Goal: Navigation & Orientation: Find specific page/section

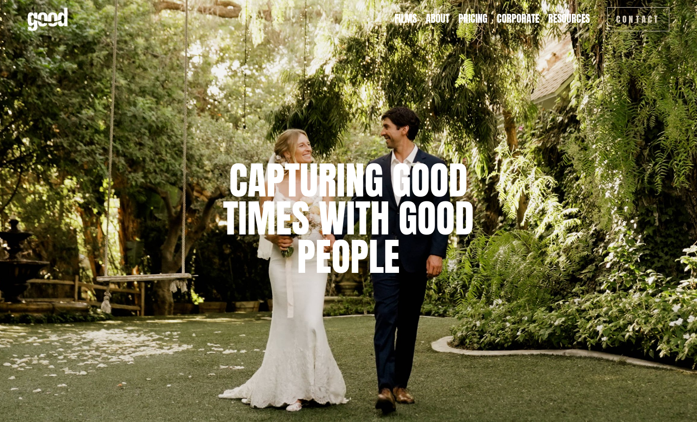
click at [409, 18] on link "Films" at bounding box center [406, 19] width 22 height 14
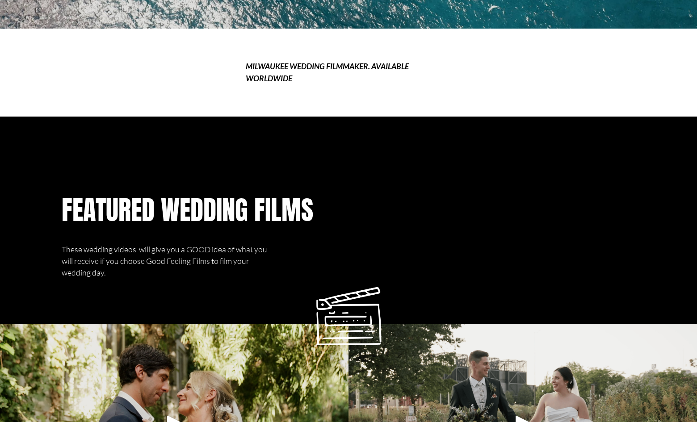
scroll to position [537, 0]
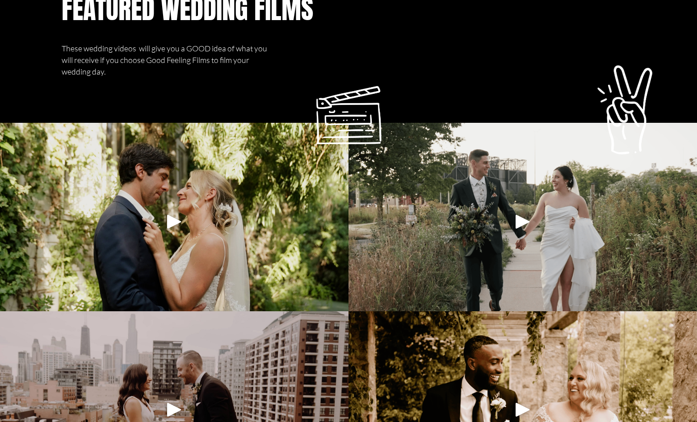
click at [281, 252] on div at bounding box center [174, 221] width 349 height 197
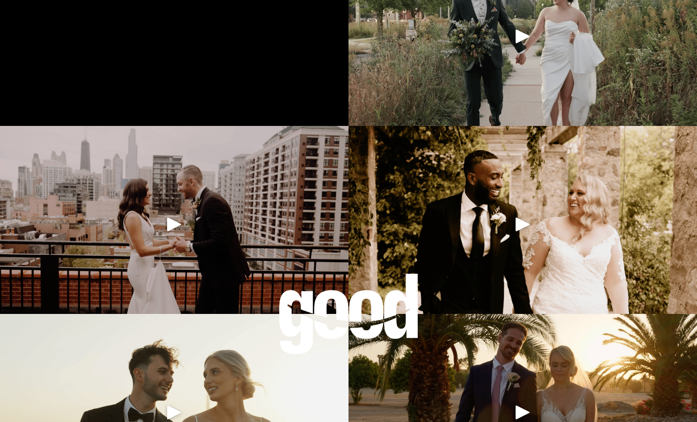
scroll to position [734, 0]
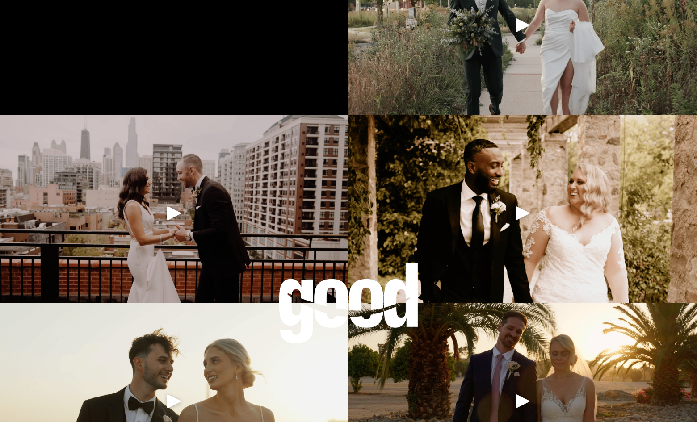
click at [195, 267] on div at bounding box center [174, 213] width 349 height 197
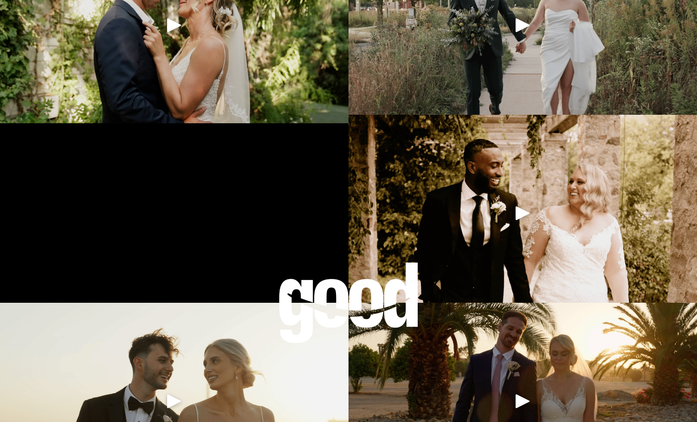
click at [333, 301] on div at bounding box center [348, 303] width 139 height 81
click at [330, 300] on div at bounding box center [348, 303] width 139 height 81
click at [333, 300] on div at bounding box center [348, 303] width 139 height 81
click at [332, 299] on div at bounding box center [348, 303] width 139 height 81
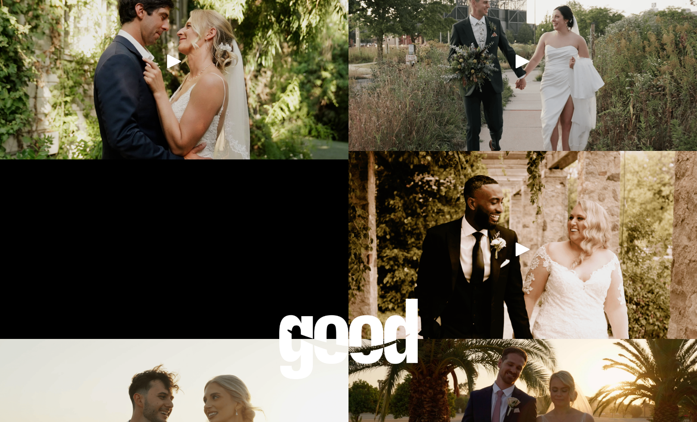
scroll to position [646, 0]
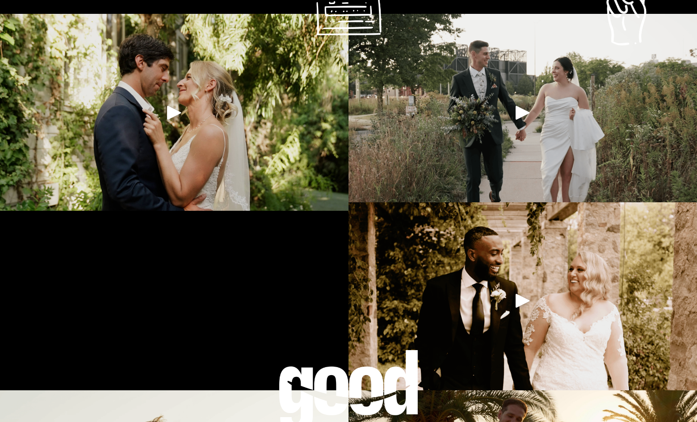
click at [451, 155] on div at bounding box center [523, 112] width 349 height 197
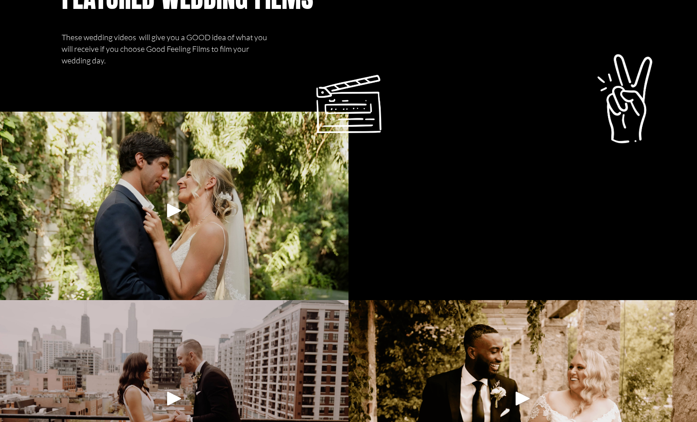
scroll to position [333, 0]
